Goal: Task Accomplishment & Management: Manage account settings

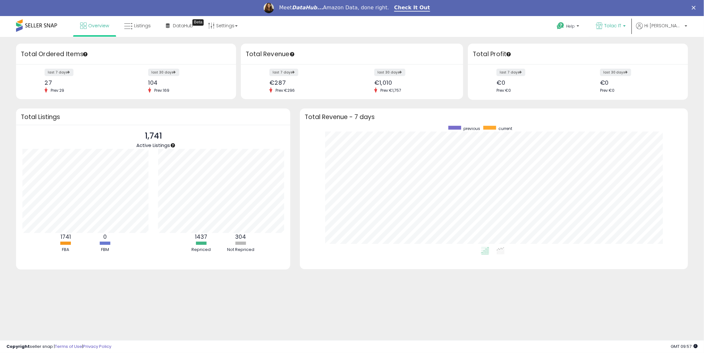
click at [626, 25] on p "Tolac IT" at bounding box center [611, 26] width 30 height 8
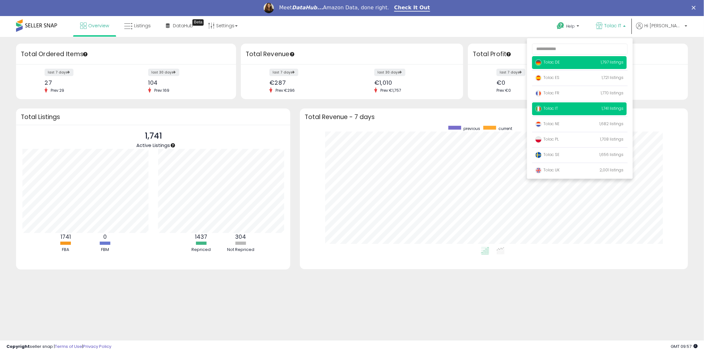
click at [584, 61] on p "Tolac DE 1,797 listings" at bounding box center [579, 62] width 95 height 13
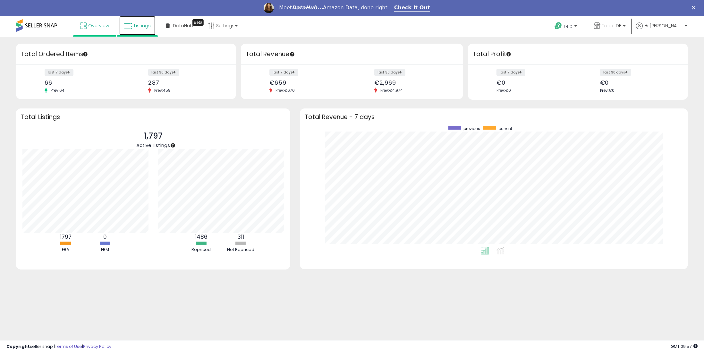
click at [136, 25] on span "Listings" at bounding box center [142, 25] width 17 height 6
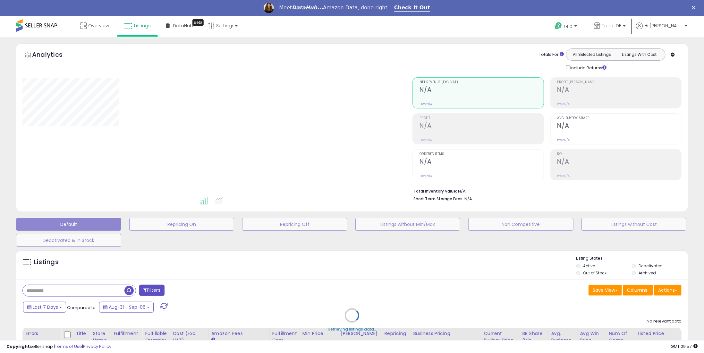
click at [54, 295] on div "Retrieving listings data.." at bounding box center [352, 320] width 682 height 146
click at [50, 294] on div "Retrieving listings data.." at bounding box center [352, 320] width 682 height 146
click at [47, 293] on div "Retrieving listings data.." at bounding box center [352, 320] width 682 height 146
click at [50, 292] on div "Retrieving listings data.." at bounding box center [352, 320] width 682 height 146
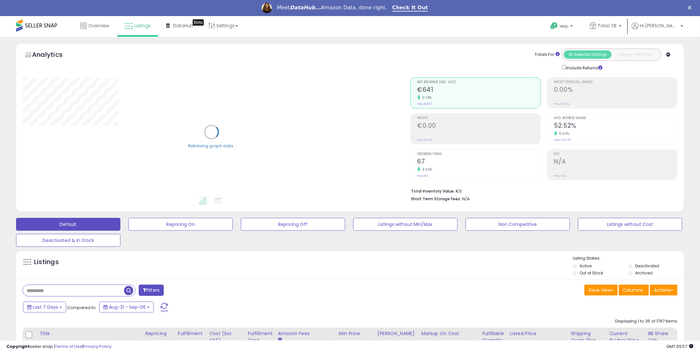
click at [50, 290] on input "text" at bounding box center [73, 290] width 101 height 11
paste input "**********"
type input "**********"
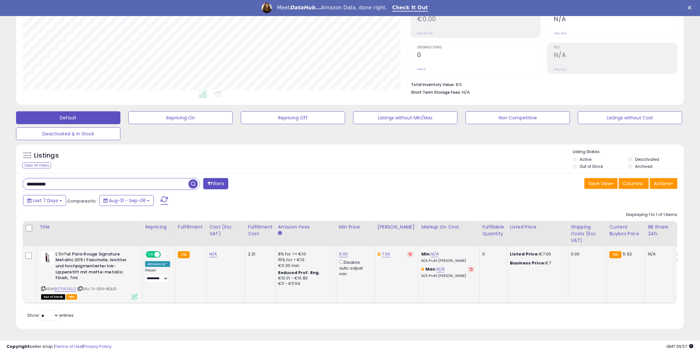
scroll to position [131, 387]
click at [407, 252] on button at bounding box center [410, 254] width 7 height 6
click at [341, 251] on link "5.00" at bounding box center [343, 254] width 9 height 6
click at [279, 225] on table "Title Repricing" at bounding box center [531, 262] width 1019 height 82
type input "*"
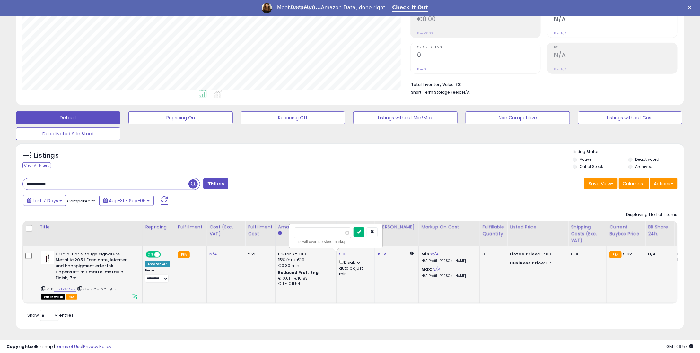
click at [364, 227] on button "submit" at bounding box center [358, 232] width 11 height 10
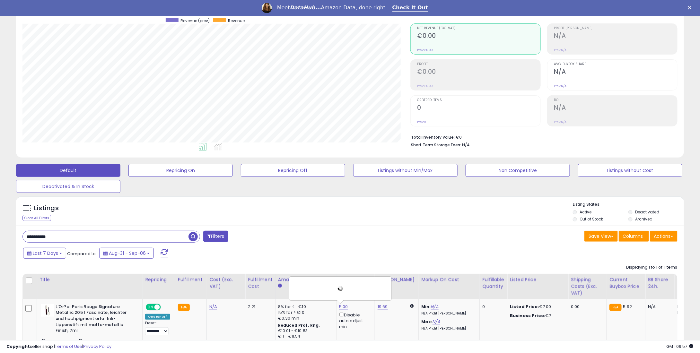
scroll to position [0, 0]
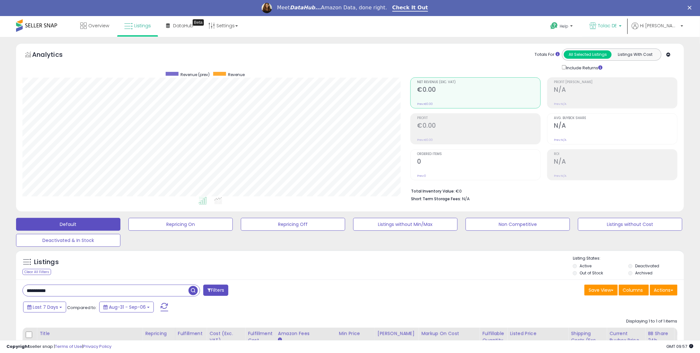
click at [621, 30] on p "Tolac DE" at bounding box center [605, 26] width 32 height 8
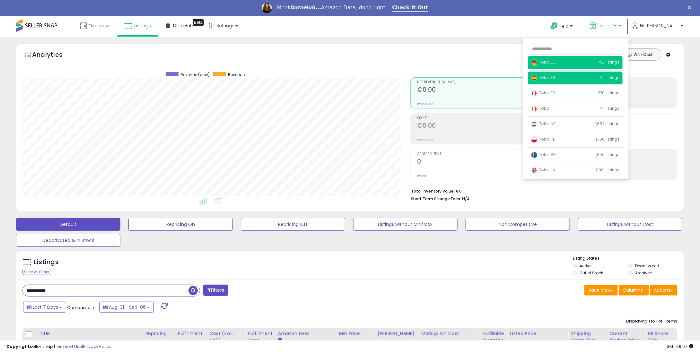
click at [555, 80] on span "Tolac ES" at bounding box center [543, 77] width 24 height 5
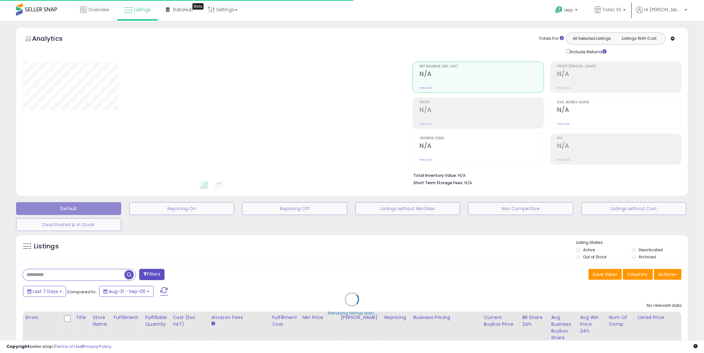
type input "**********"
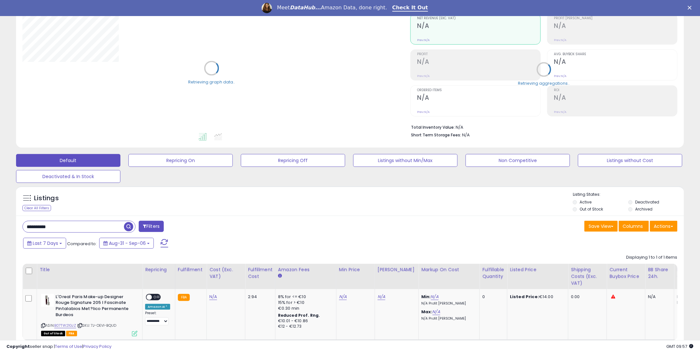
scroll to position [105, 0]
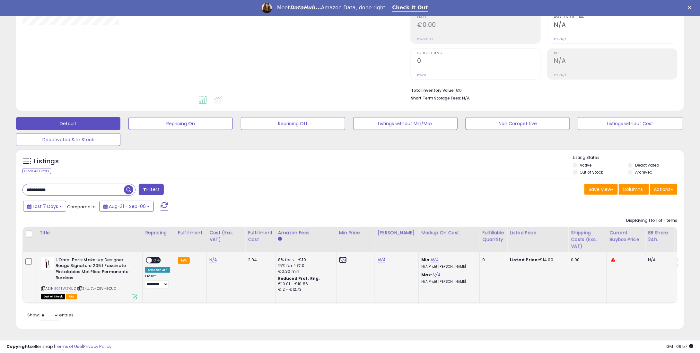
click at [339, 257] on link "N/A" at bounding box center [343, 260] width 8 height 6
type input "*"
click at [360, 236] on icon "submit" at bounding box center [358, 238] width 4 height 4
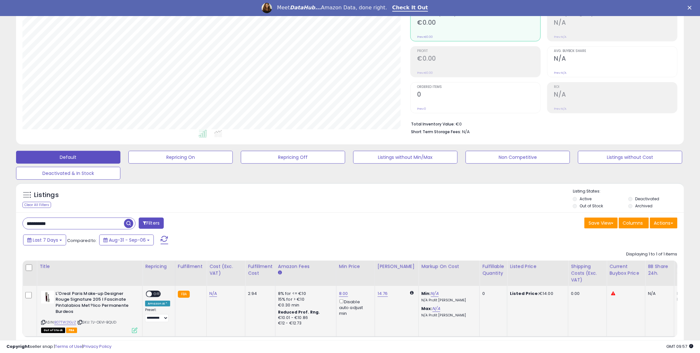
scroll to position [0, 0]
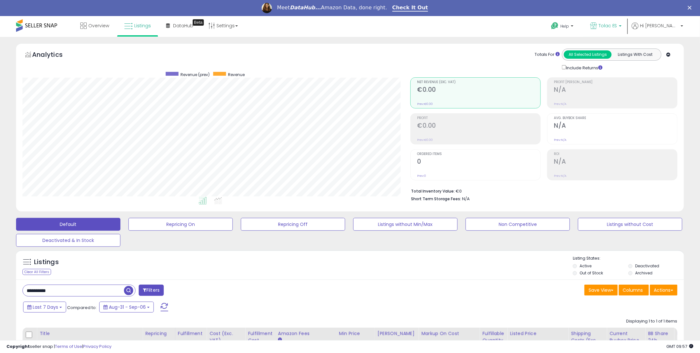
click at [617, 28] on span "Tolac ES" at bounding box center [607, 25] width 19 height 6
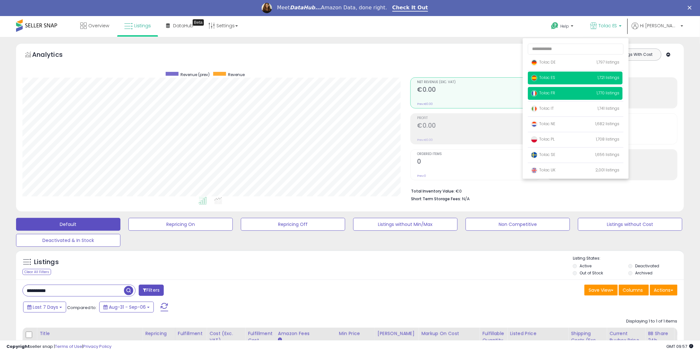
click at [555, 93] on span "Tolac FR" at bounding box center [543, 92] width 24 height 5
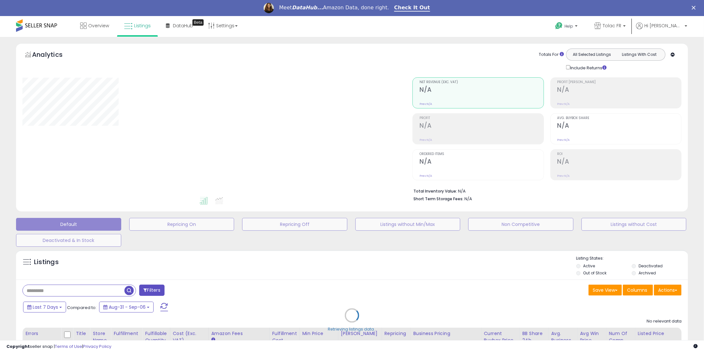
type input "**********"
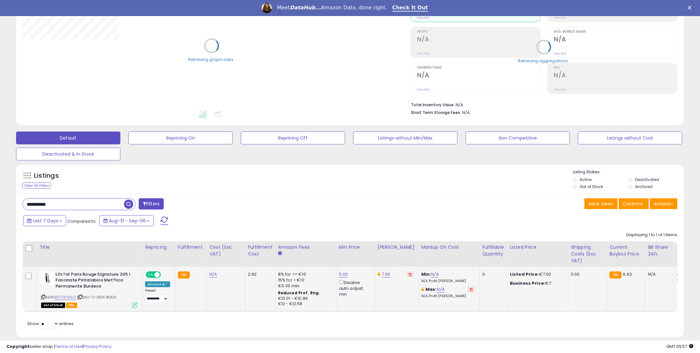
scroll to position [99, 0]
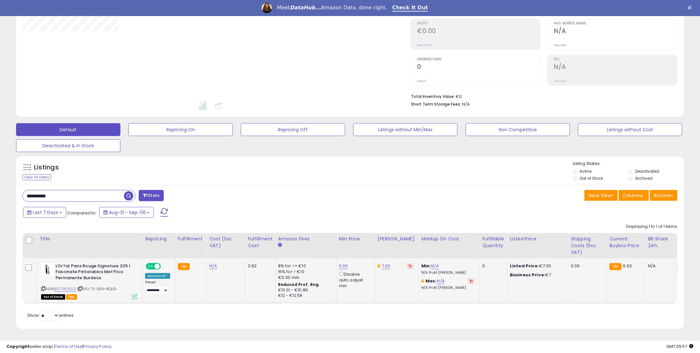
drag, startPoint x: 401, startPoint y: 262, endPoint x: 373, endPoint y: 259, distance: 28.8
click at [408, 264] on icon at bounding box center [409, 265] width 3 height 3
click at [341, 258] on td "5.00 Disable auto adjust min" at bounding box center [355, 280] width 39 height 45
click at [339, 263] on link "5.00" at bounding box center [343, 266] width 9 height 6
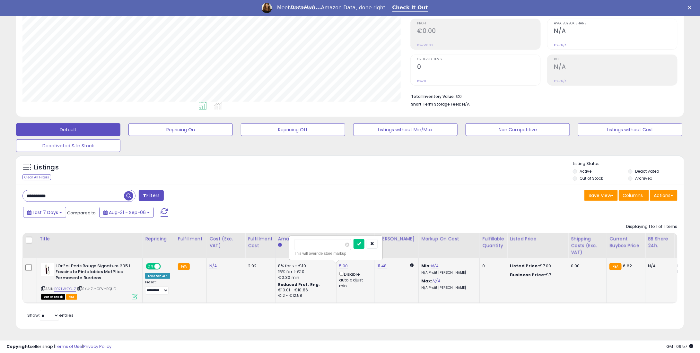
drag, startPoint x: 321, startPoint y: 241, endPoint x: 292, endPoint y: 238, distance: 29.3
click at [292, 238] on div "**** This will override store markup" at bounding box center [335, 247] width 92 height 23
type input "*"
click at [361, 242] on icon "submit" at bounding box center [359, 244] width 4 height 4
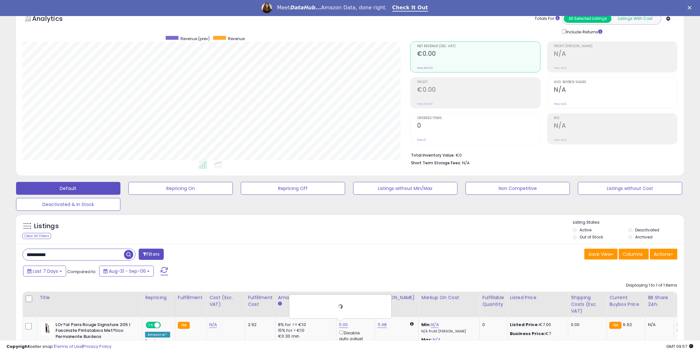
scroll to position [0, 0]
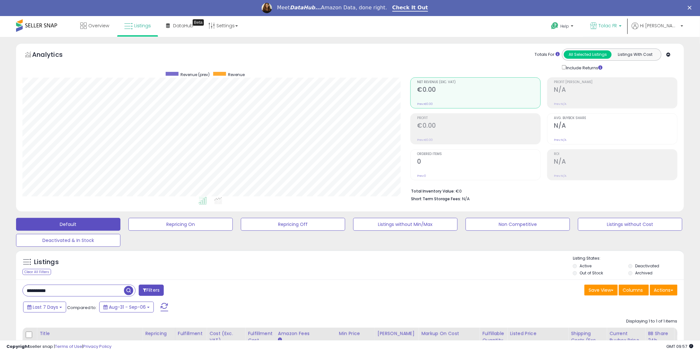
click at [617, 25] on span "Tolac FR" at bounding box center [607, 25] width 19 height 6
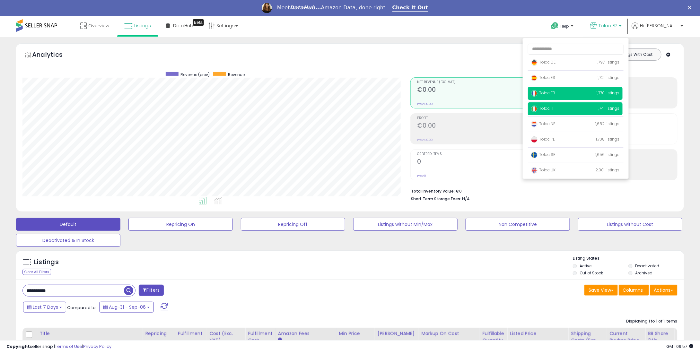
click at [554, 108] on span "Tolac IT" at bounding box center [542, 108] width 23 height 5
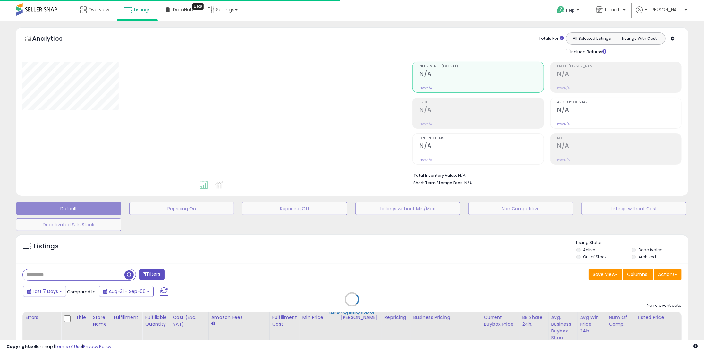
type input "**********"
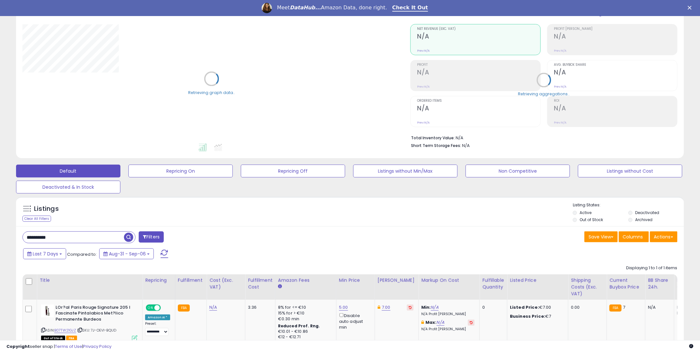
scroll to position [99, 0]
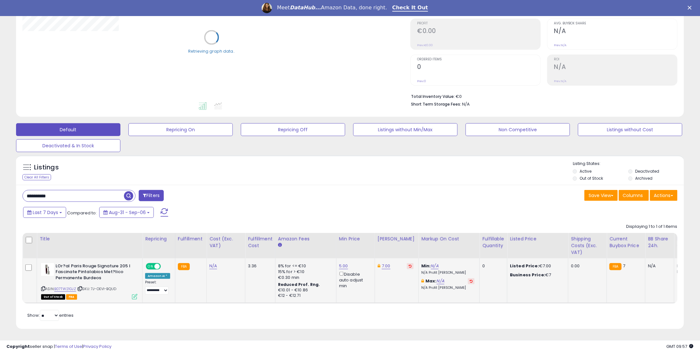
click at [407, 263] on button at bounding box center [410, 266] width 7 height 6
click at [340, 263] on link "5.00" at bounding box center [343, 266] width 9 height 6
drag, startPoint x: 324, startPoint y: 240, endPoint x: 377, endPoint y: 228, distance: 53.7
click at [243, 236] on table "Title Repricing" at bounding box center [531, 268] width 1019 height 71
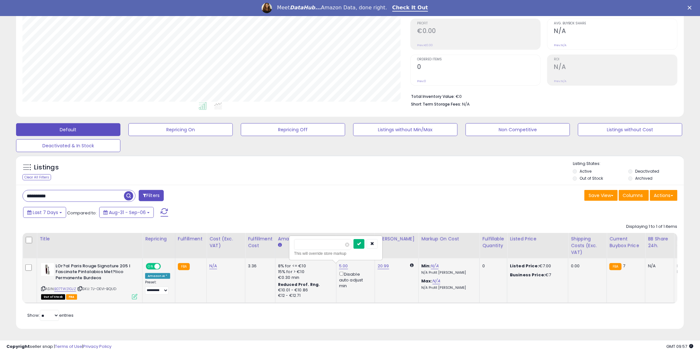
type input "*"
click at [361, 242] on icon "submit" at bounding box center [359, 244] width 4 height 4
